Goal: Check status

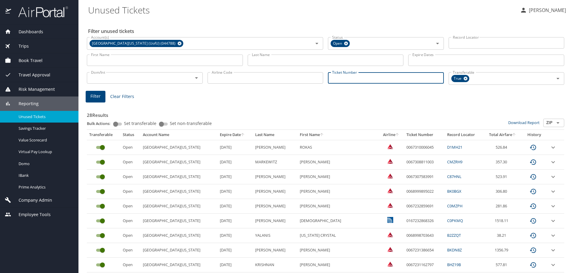
click at [351, 80] on input "Ticket Number" at bounding box center [386, 77] width 116 height 11
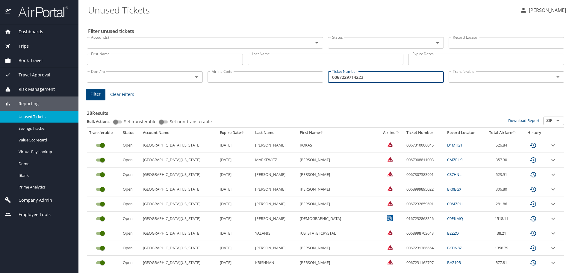
type input "0067229714223"
click at [121, 42] on input "Account(s)" at bounding box center [196, 43] width 215 height 8
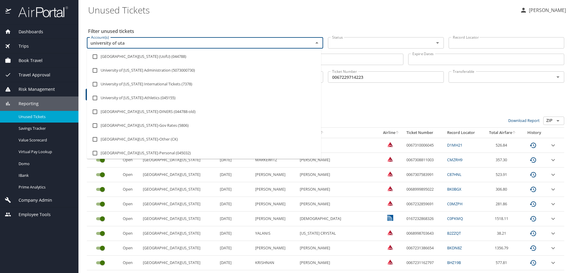
type input "[GEOGRAPHIC_DATA][US_STATE]"
click at [134, 58] on li "[GEOGRAPHIC_DATA][US_STATE] (UofU) (044788)" at bounding box center [204, 57] width 234 height 14
checkbox input "true"
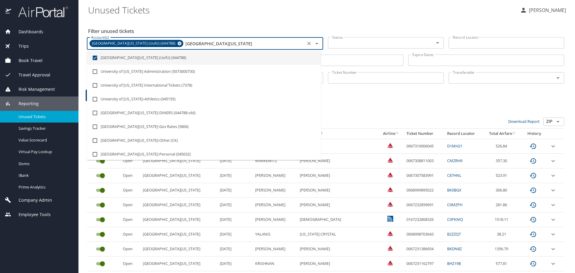
type input "[GEOGRAPHIC_DATA][US_STATE]"
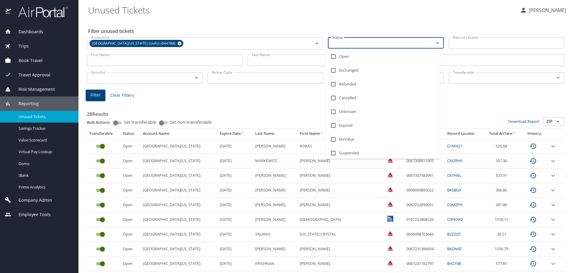
click at [390, 40] on input "Status" at bounding box center [377, 43] width 95 height 8
click at [333, 56] on input "checkbox" at bounding box center [333, 56] width 11 height 11
checkbox input "true"
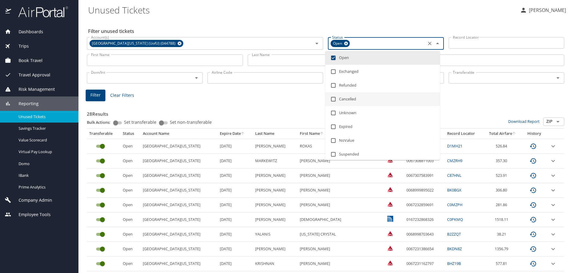
click at [470, 112] on h3 "28 Results" at bounding box center [326, 112] width 478 height 10
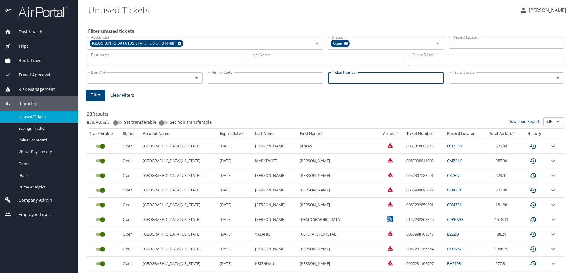
click at [338, 81] on input "Ticket Number" at bounding box center [386, 77] width 116 height 11
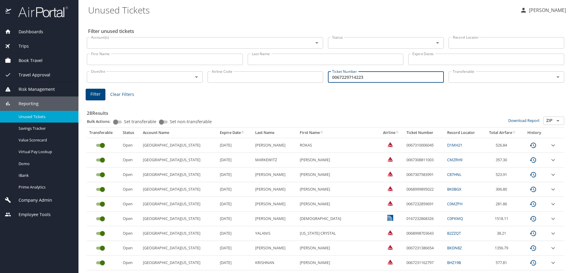
type input "0067229714223"
click at [96, 94] on span "Filter" at bounding box center [95, 93] width 10 height 7
